Goal: Communication & Community: Answer question/provide support

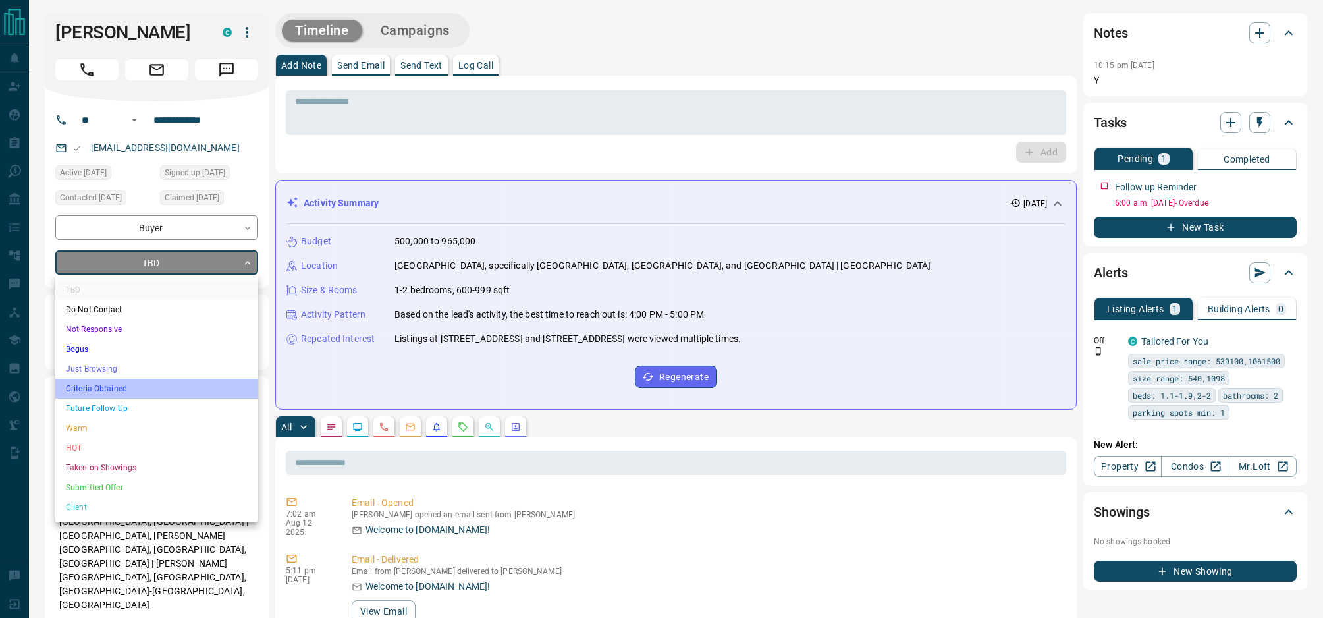
click at [153, 392] on li "Criteria Obtained" at bounding box center [156, 389] width 203 height 20
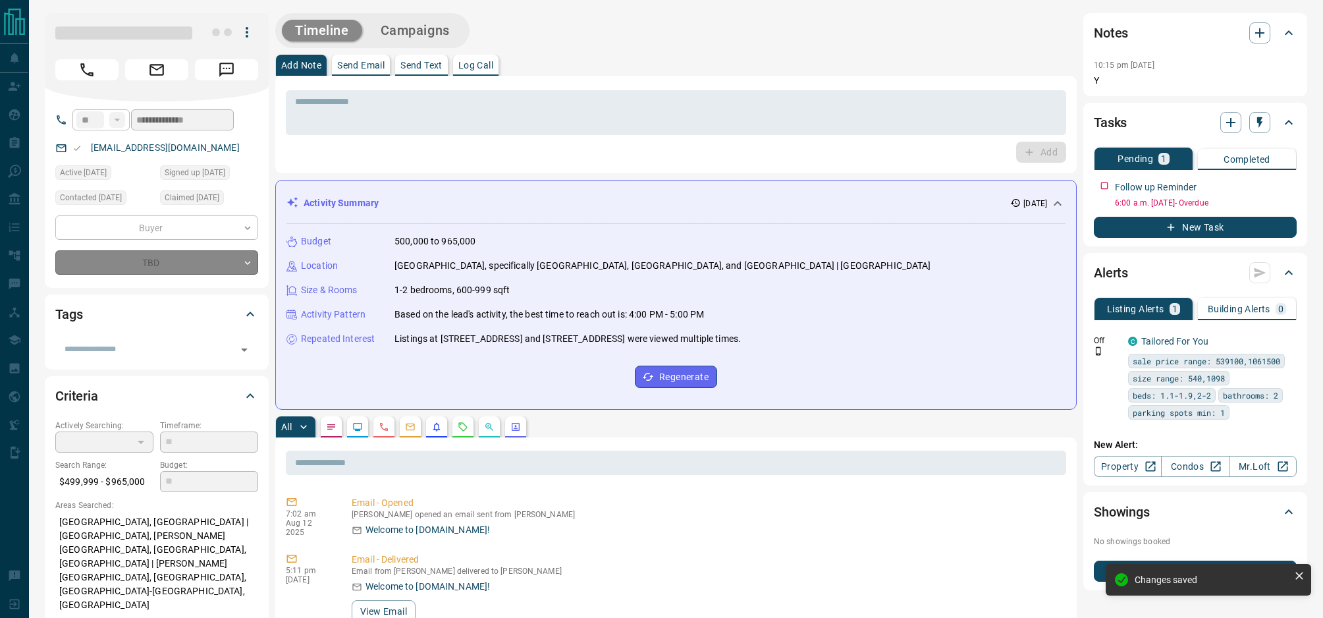
type input "*"
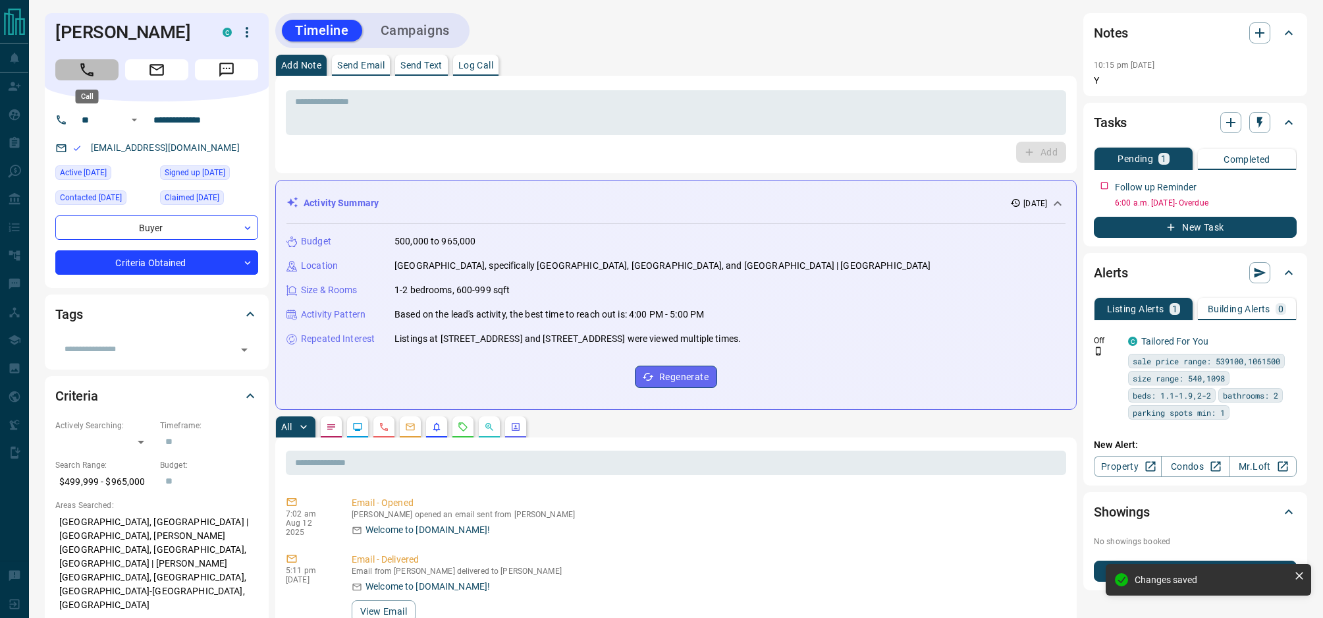
click at [89, 79] on button "Call" at bounding box center [86, 69] width 63 height 21
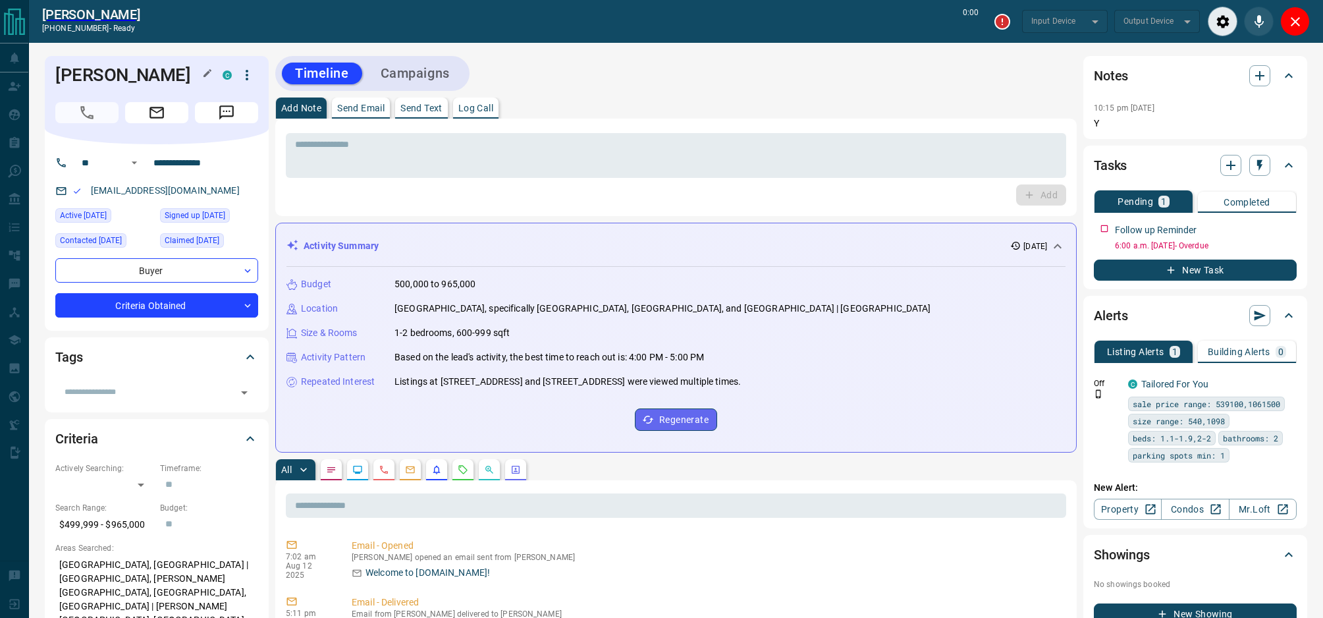
type input "*******"
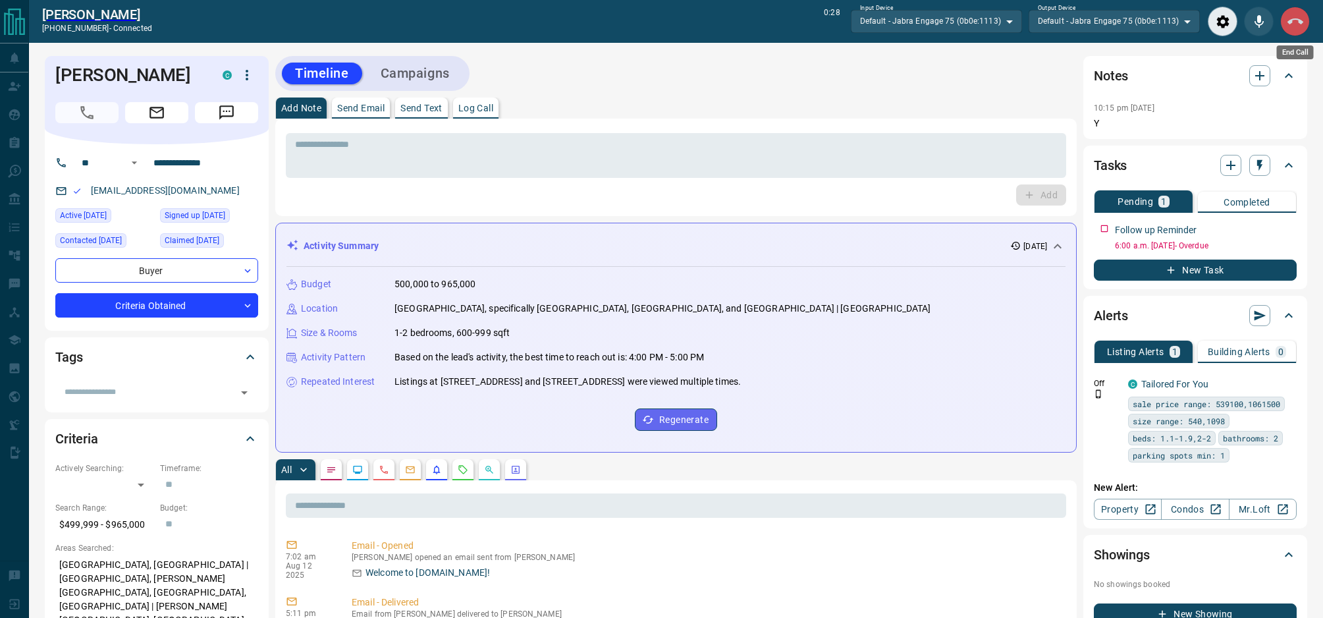
click at [1295, 21] on icon "End Call" at bounding box center [1296, 22] width 16 height 16
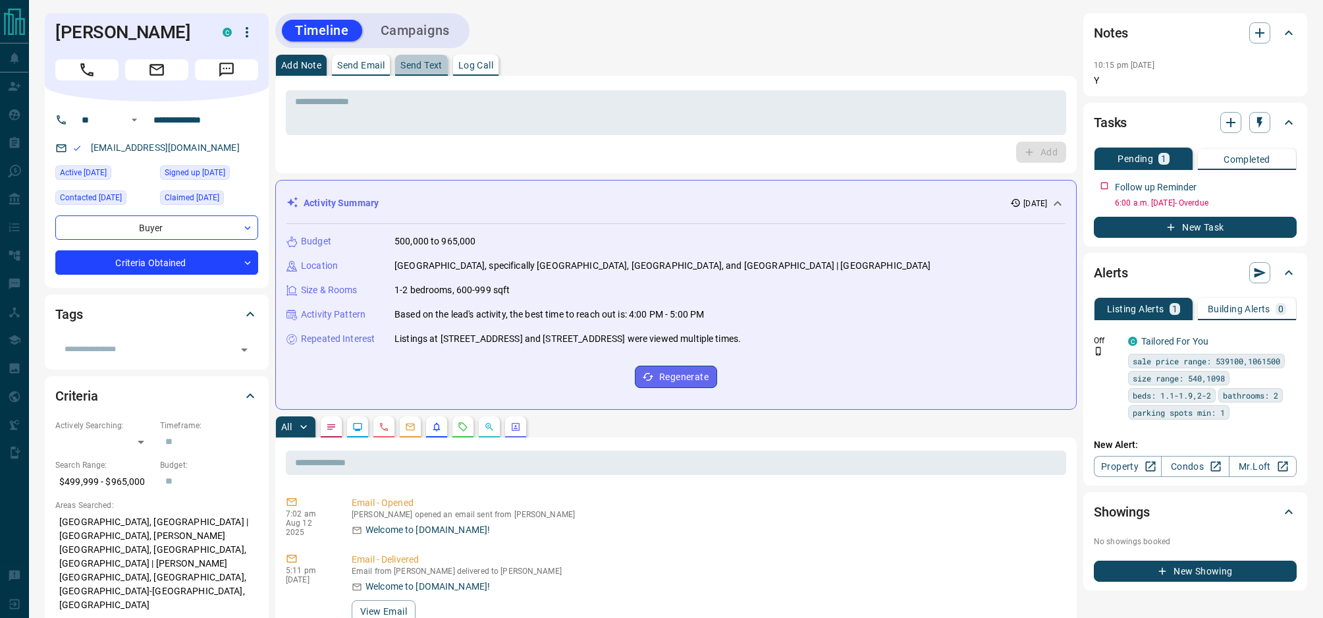
click at [410, 67] on p "Send Text" at bounding box center [421, 65] width 42 height 9
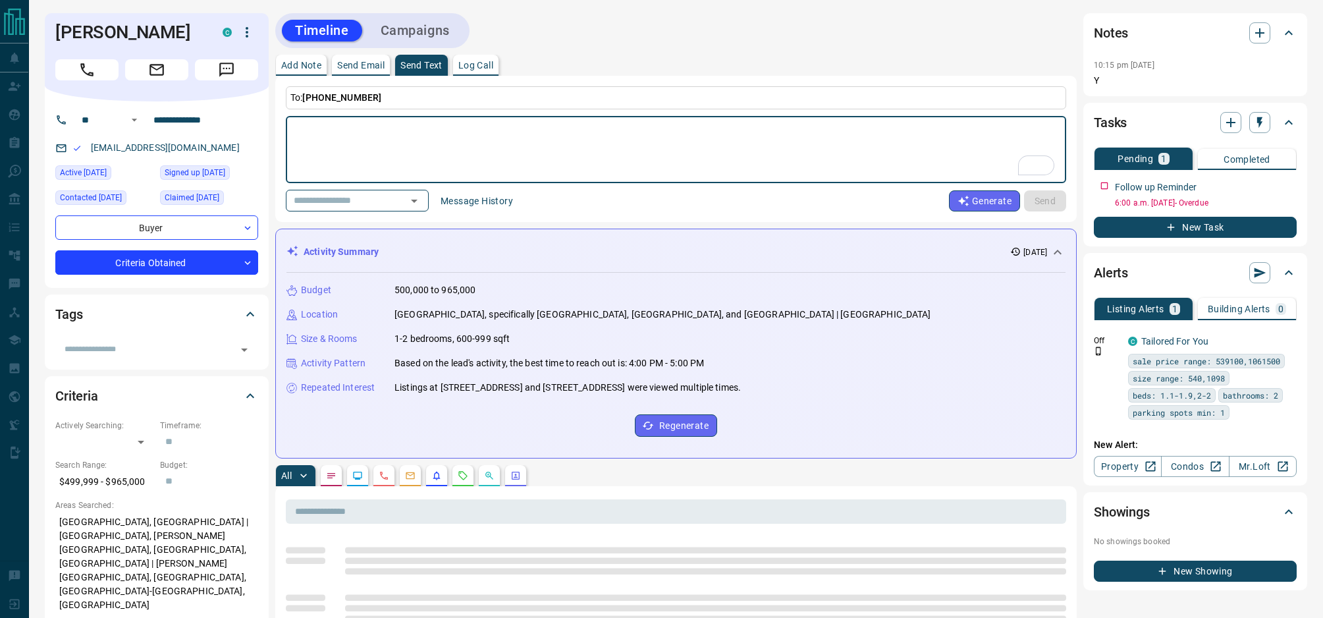
click at [492, 198] on button "Message History" at bounding box center [477, 200] width 88 height 21
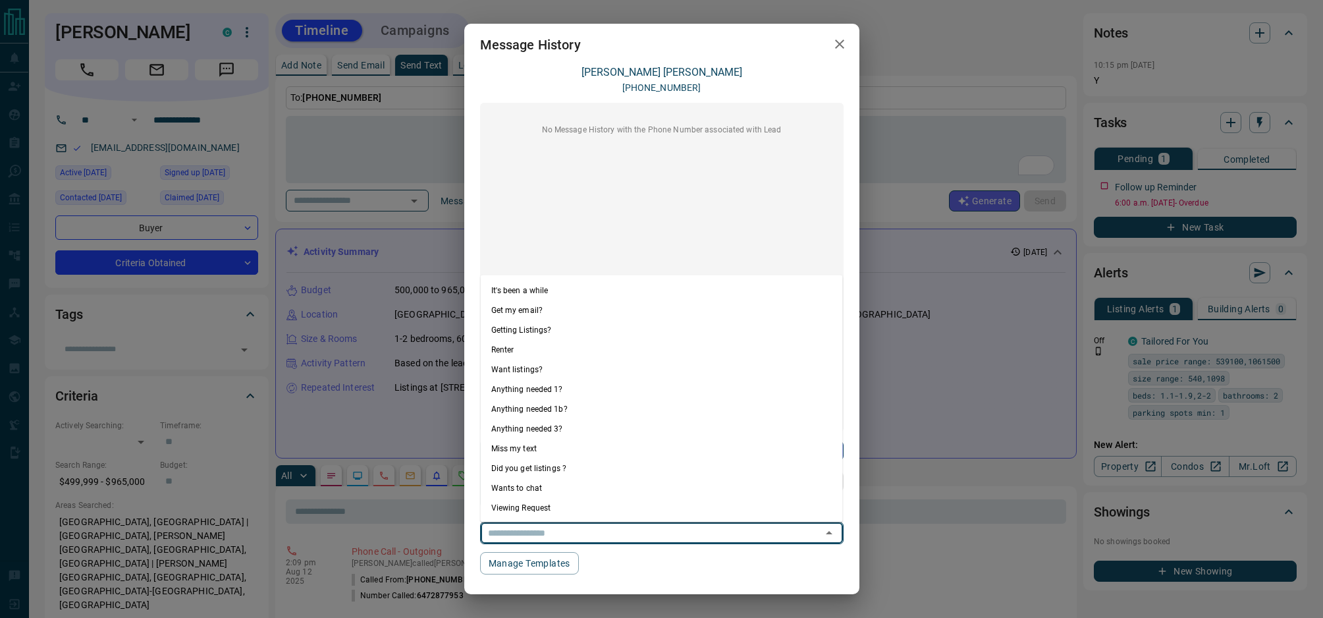
click at [784, 533] on input "text" at bounding box center [643, 532] width 321 height 16
click at [600, 389] on li "Anything needed 1?" at bounding box center [662, 389] width 362 height 20
type textarea "**********"
type input "**********"
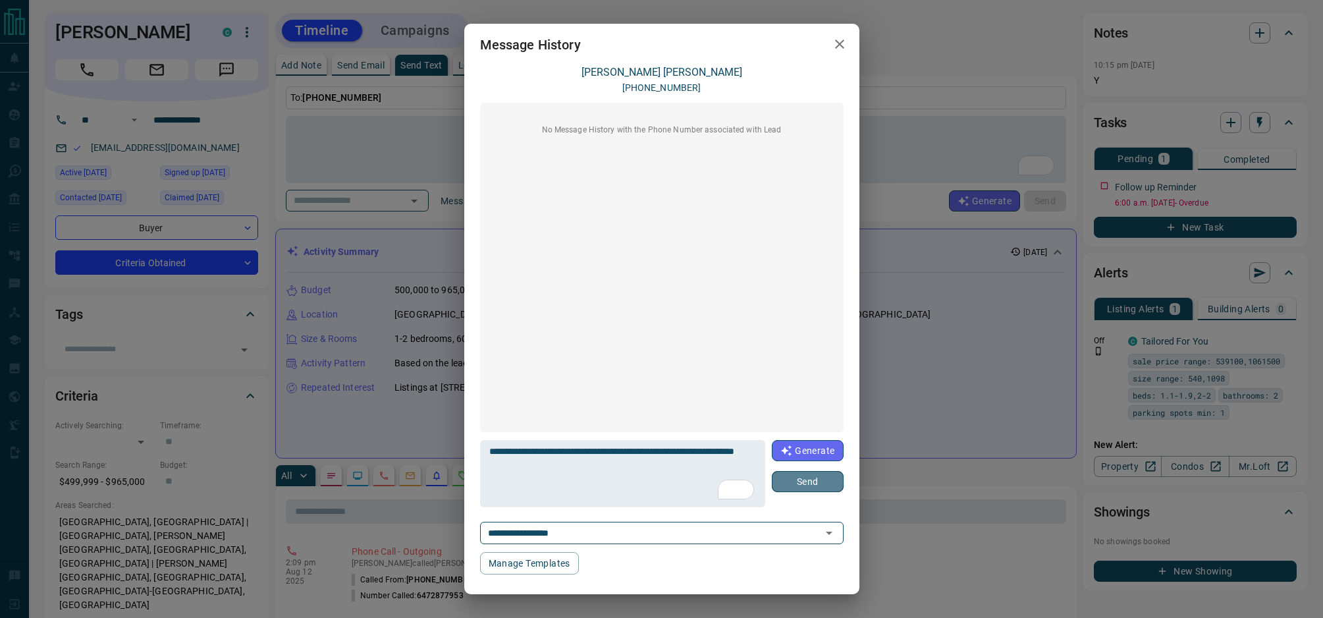
click at [819, 486] on button "Send" at bounding box center [807, 481] width 71 height 21
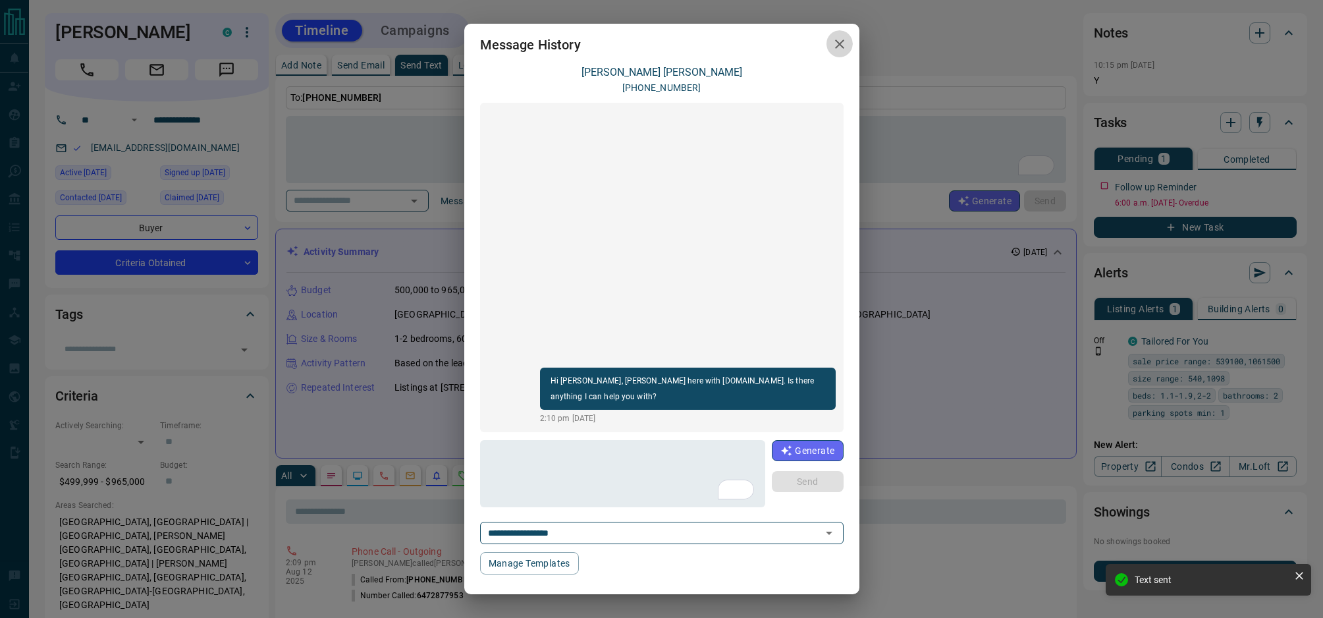
drag, startPoint x: 840, startPoint y: 42, endPoint x: 811, endPoint y: 45, distance: 29.2
click at [838, 42] on icon "button" at bounding box center [839, 44] width 9 height 9
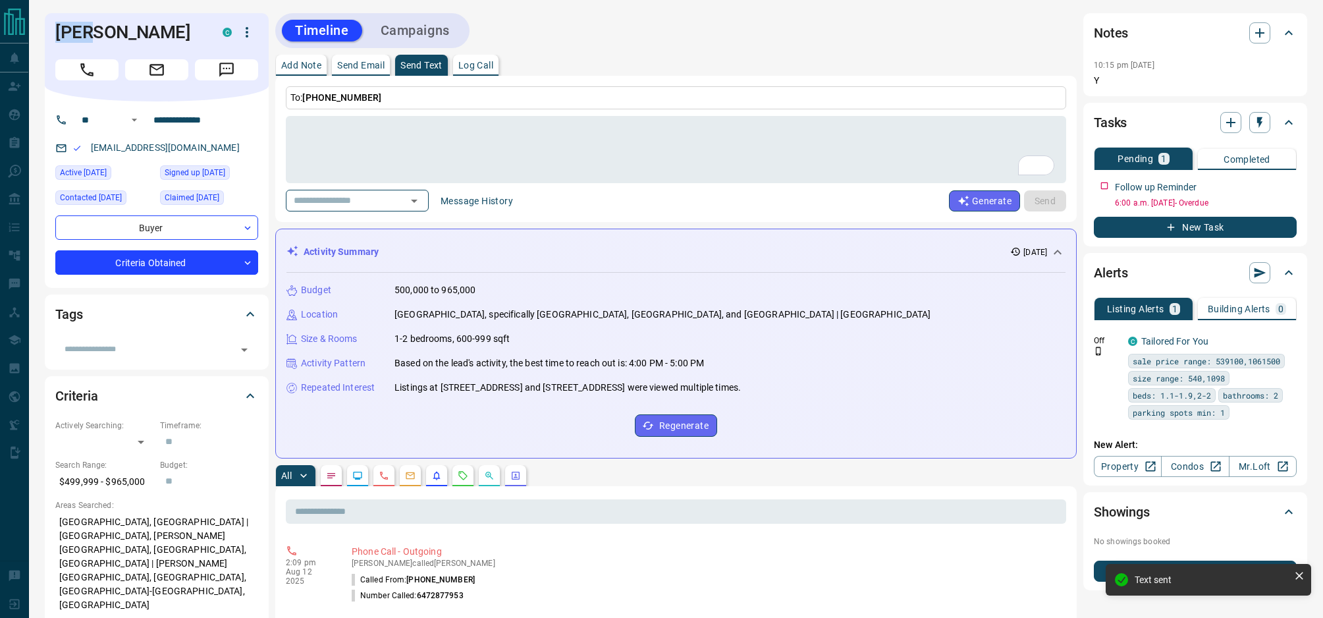
drag, startPoint x: 86, startPoint y: 33, endPoint x: 51, endPoint y: 32, distance: 34.9
click at [51, 32] on div "[PERSON_NAME] C" at bounding box center [157, 57] width 224 height 88
copy h1 "[PERSON_NAME]"
click at [1259, 126] on icon "button" at bounding box center [1259, 122] width 5 height 11
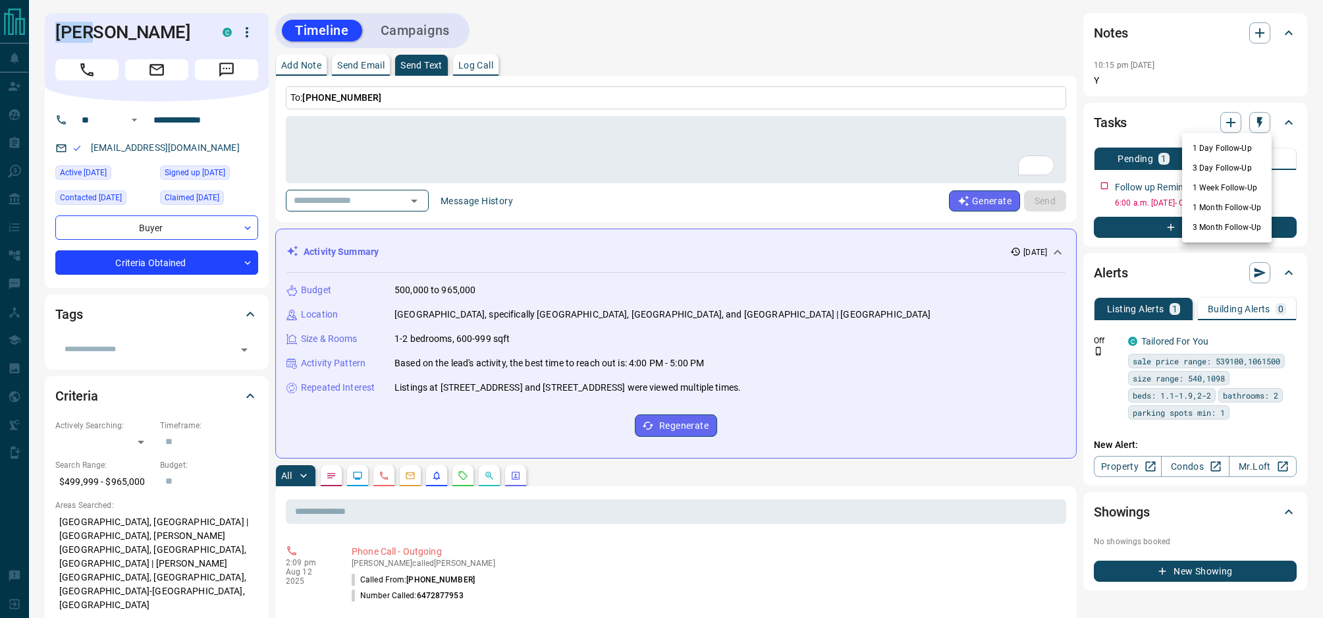
click at [1244, 146] on li "1 Day Follow-Up" at bounding box center [1227, 148] width 90 height 20
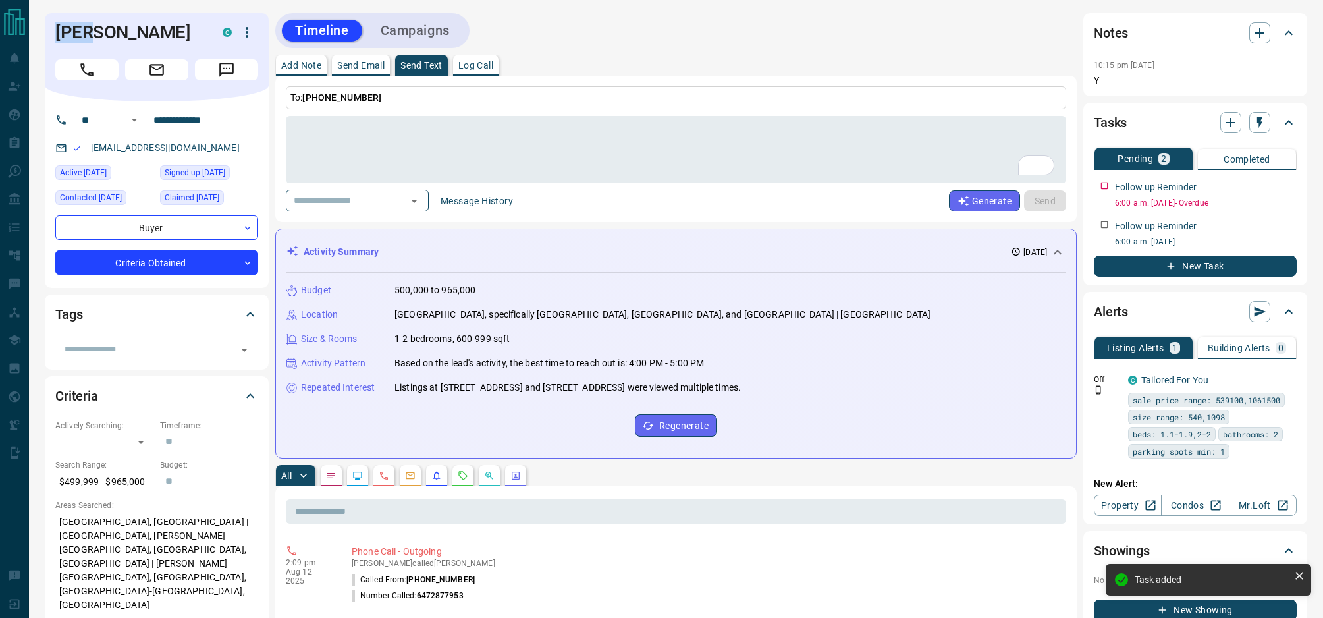
click at [1264, 124] on icon "button" at bounding box center [1259, 122] width 13 height 13
click at [1226, 185] on li "1 Week Follow-Up" at bounding box center [1227, 188] width 90 height 20
